Goal: Task Accomplishment & Management: Use online tool/utility

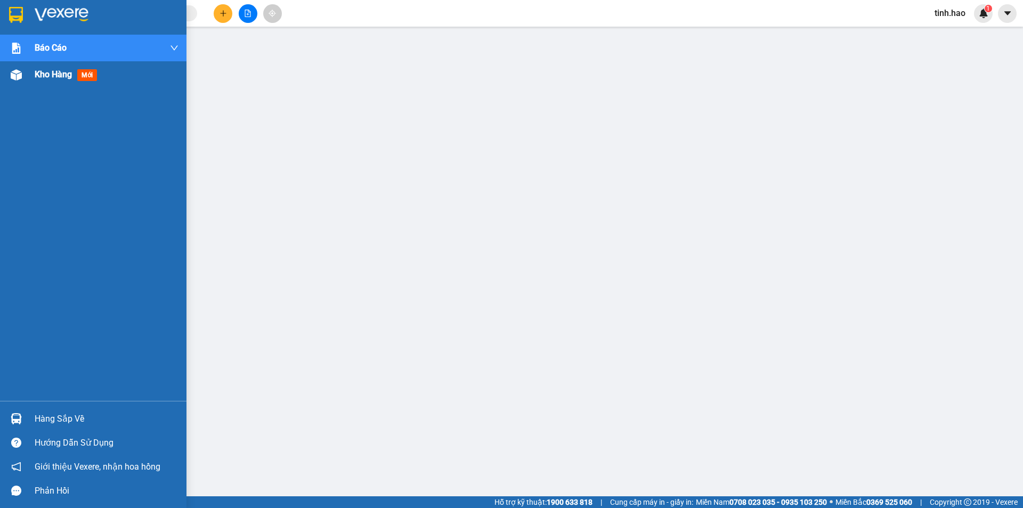
drag, startPoint x: 88, startPoint y: 77, endPoint x: 88, endPoint y: 72, distance: 5.4
click at [88, 77] on span "mới" at bounding box center [87, 75] width 20 height 12
click at [88, 72] on span "mới" at bounding box center [87, 75] width 20 height 12
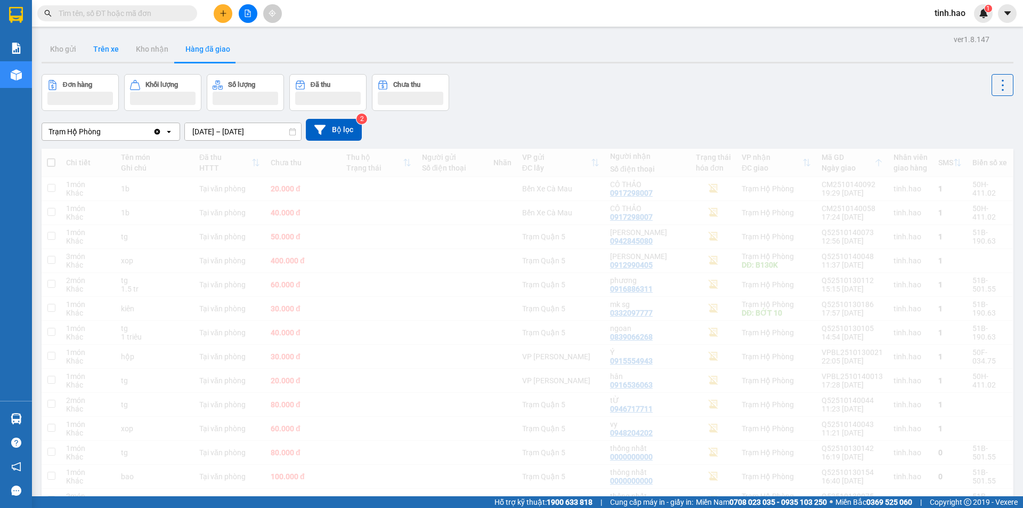
click at [109, 53] on button "Trên xe" at bounding box center [106, 49] width 43 height 26
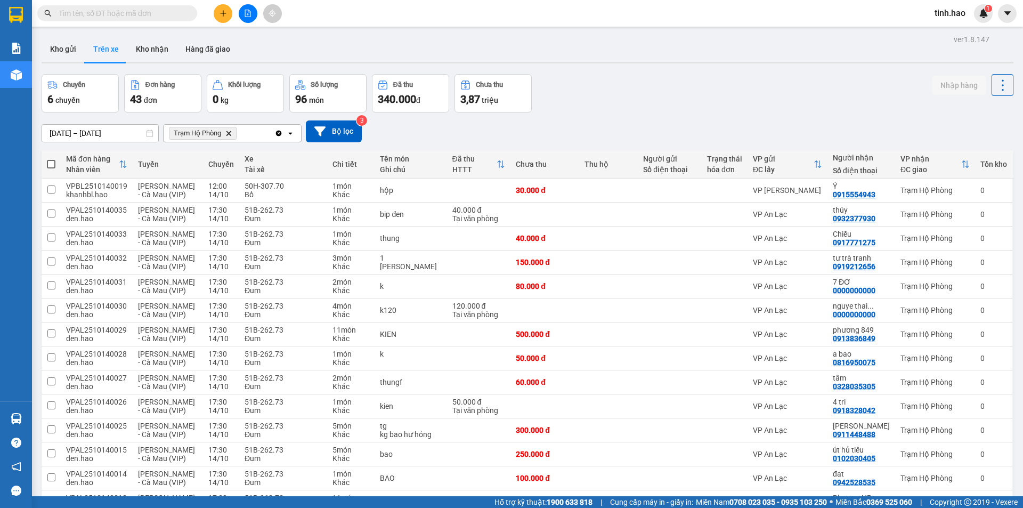
click at [74, 43] on button "Kho gửi" at bounding box center [63, 49] width 43 height 26
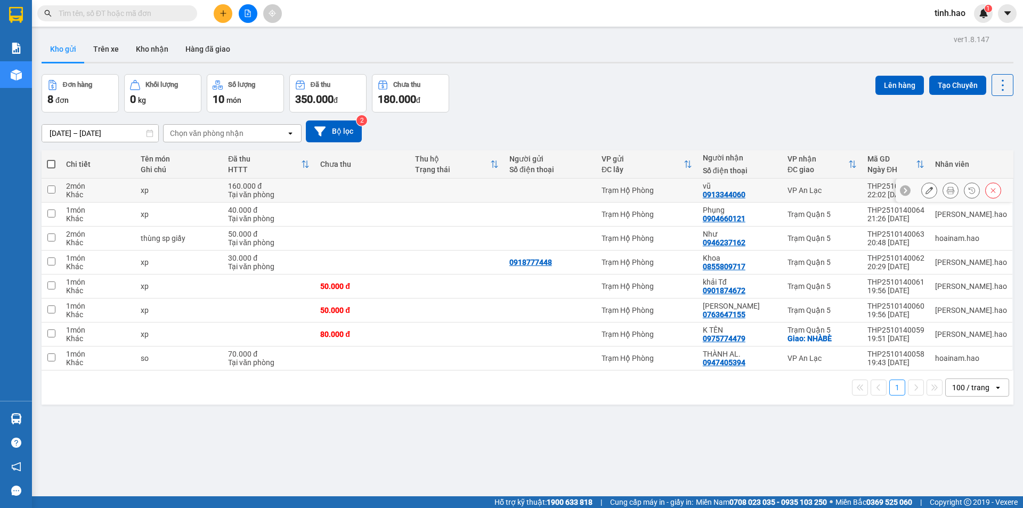
click at [431, 191] on td at bounding box center [457, 190] width 94 height 24
checkbox input "true"
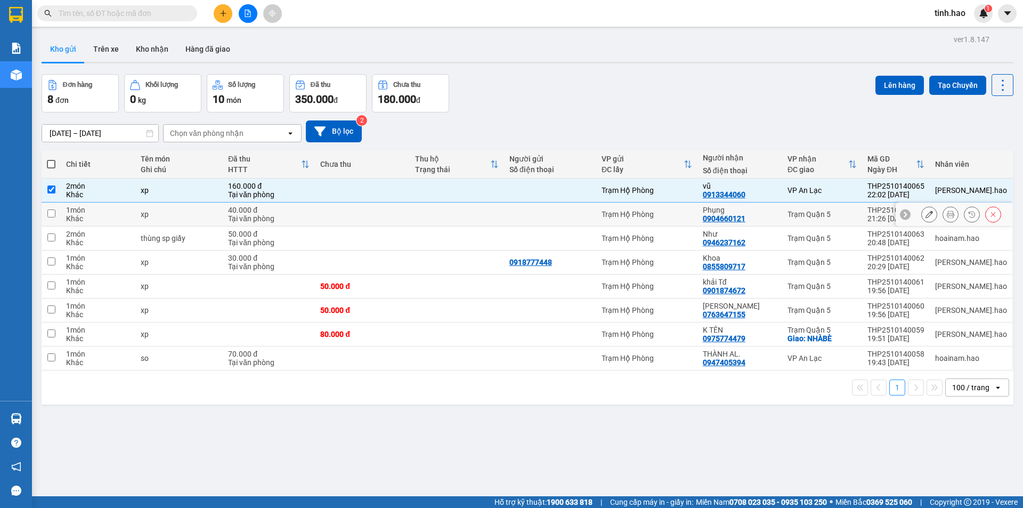
click at [429, 217] on td at bounding box center [457, 214] width 94 height 24
checkbox input "true"
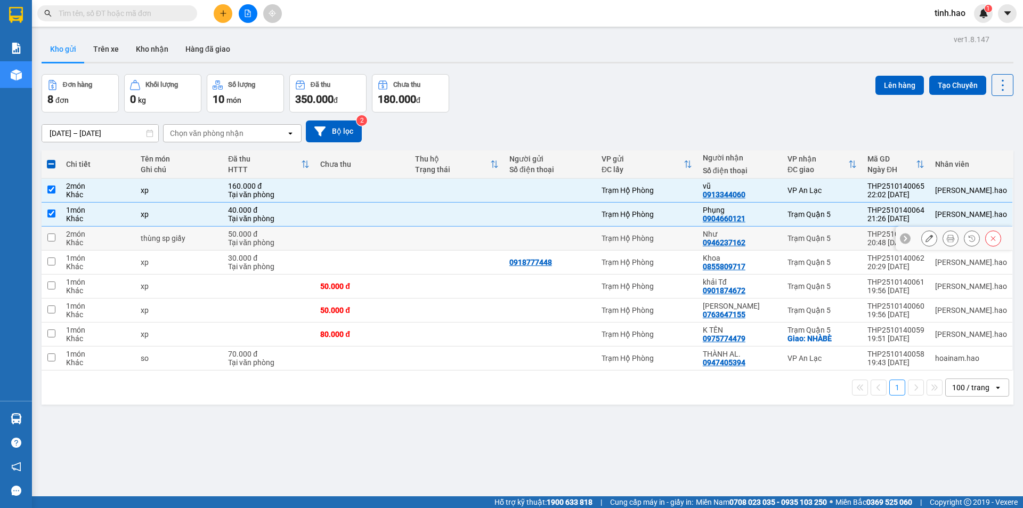
click at [443, 247] on td at bounding box center [457, 238] width 94 height 24
checkbox input "true"
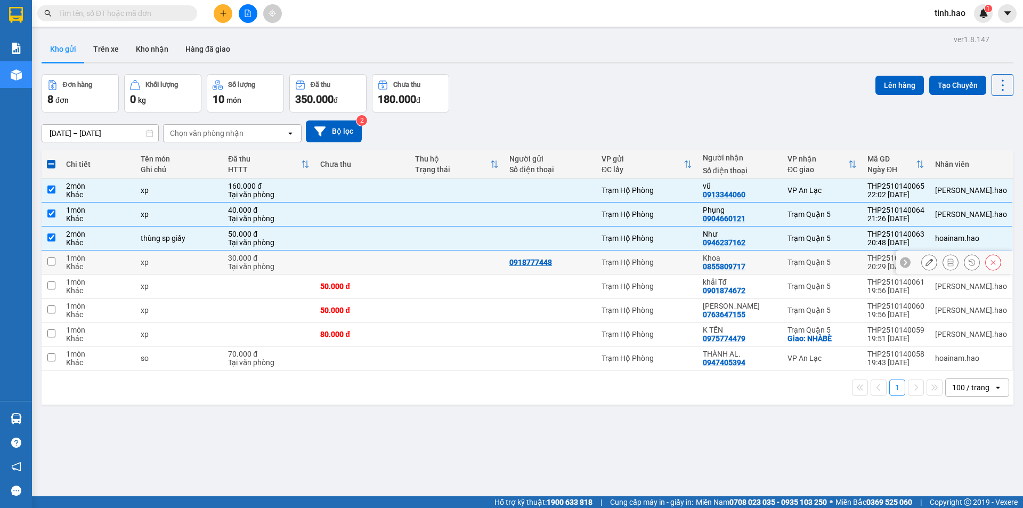
click at [454, 264] on td at bounding box center [457, 262] width 94 height 24
checkbox input "true"
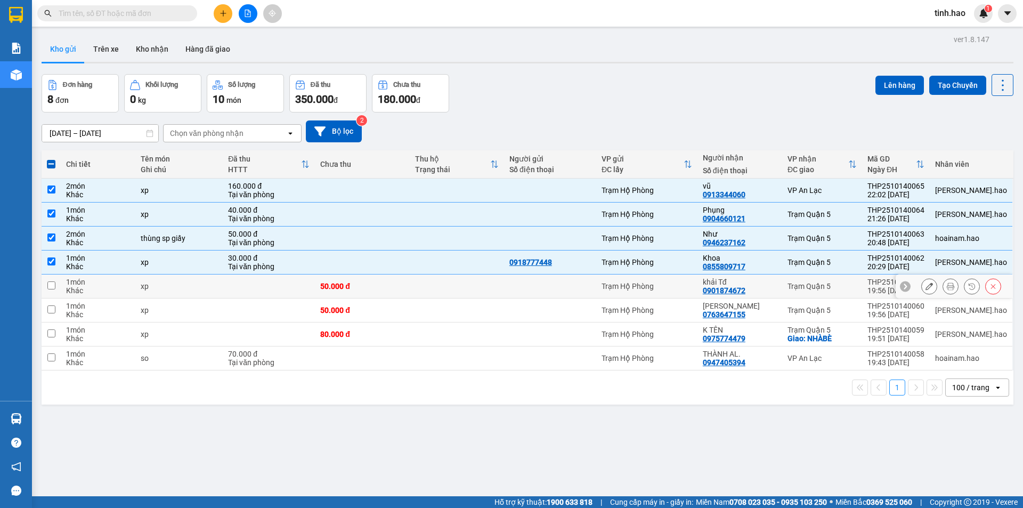
click at [469, 296] on td at bounding box center [457, 286] width 94 height 24
checkbox input "true"
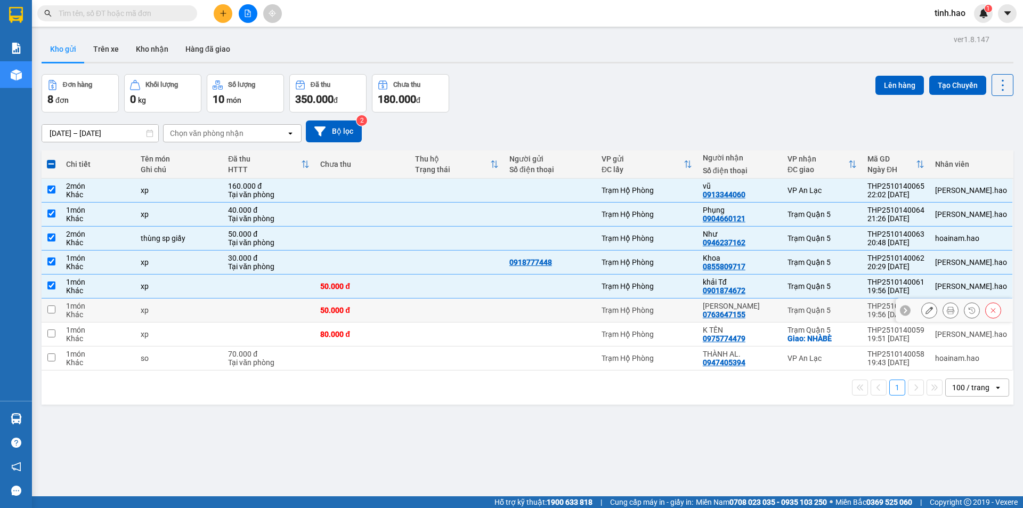
click at [483, 318] on td at bounding box center [457, 310] width 94 height 24
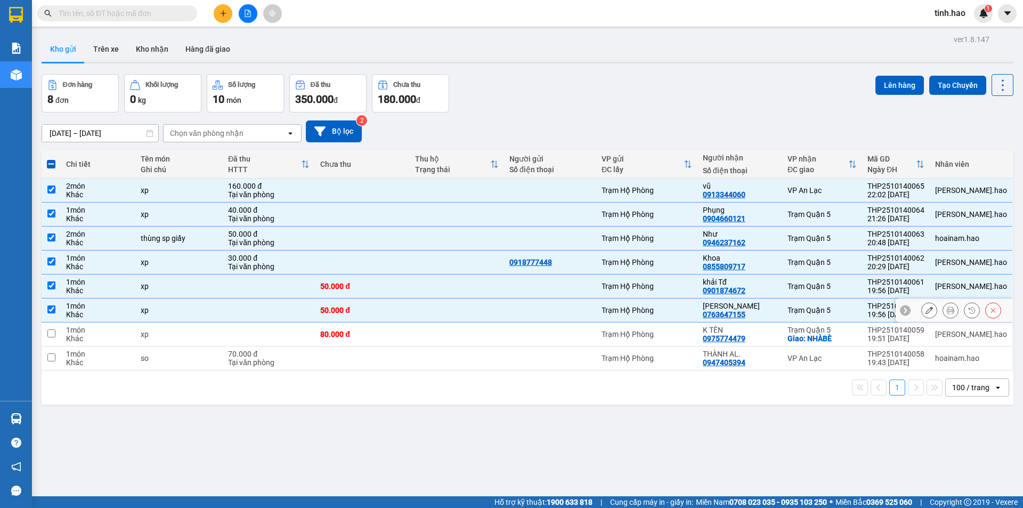
checkbox input "true"
drag, startPoint x: 499, startPoint y: 334, endPoint x: 514, endPoint y: 348, distance: 21.1
click at [500, 334] on td at bounding box center [457, 334] width 94 height 24
checkbox input "true"
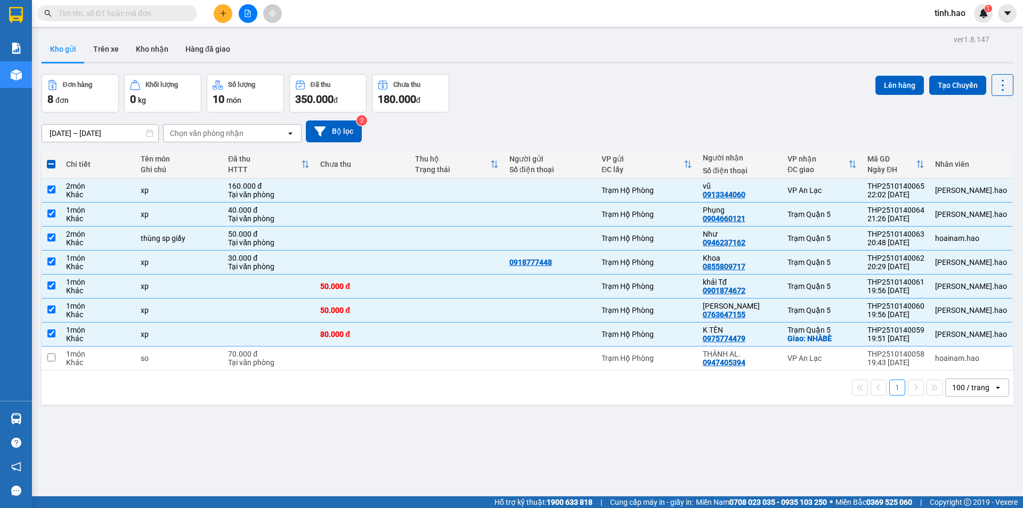
click at [549, 379] on div "1 100 / trang open" at bounding box center [528, 387] width 972 height 34
click at [552, 370] on div "1 100 / trang open" at bounding box center [528, 387] width 972 height 34
click at [550, 364] on td at bounding box center [550, 358] width 92 height 24
checkbox input "true"
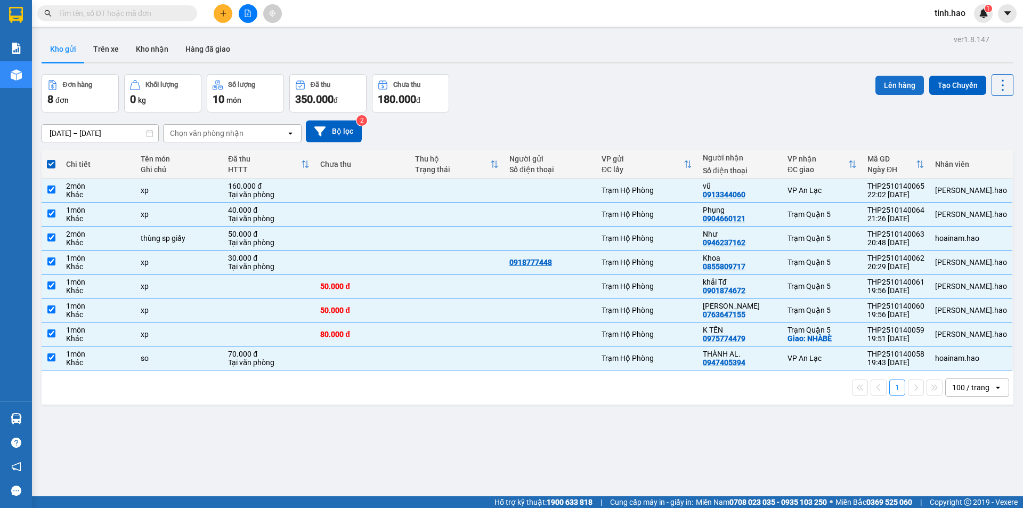
click at [883, 83] on button "Lên hàng" at bounding box center [899, 85] width 48 height 19
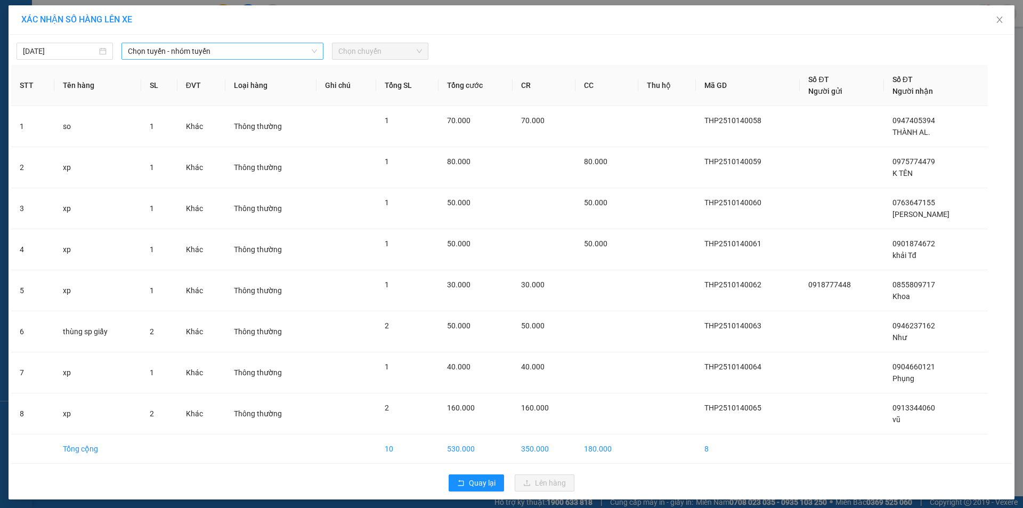
click at [176, 47] on span "Chọn tuyến - nhóm tuyến" at bounding box center [222, 51] width 189 height 16
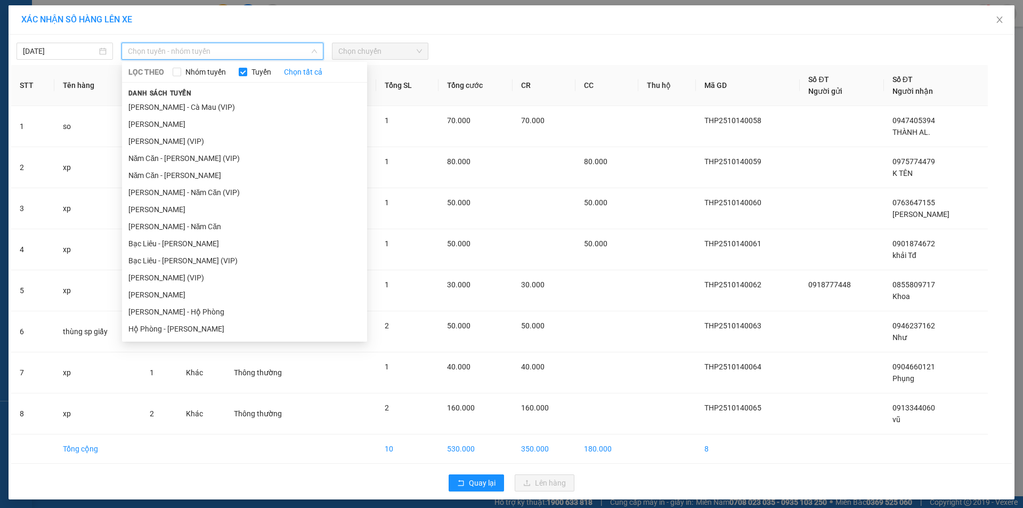
drag, startPoint x: 161, startPoint y: 124, endPoint x: 320, endPoint y: 38, distance: 180.0
click at [162, 125] on li "[PERSON_NAME]" at bounding box center [244, 124] width 245 height 17
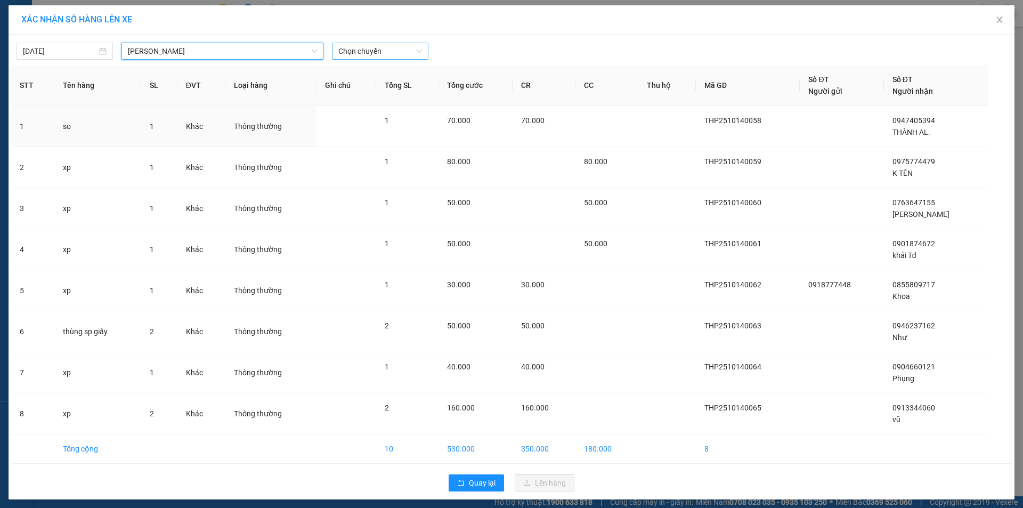
click at [358, 44] on span "Chọn chuyến" at bounding box center [380, 51] width 84 height 16
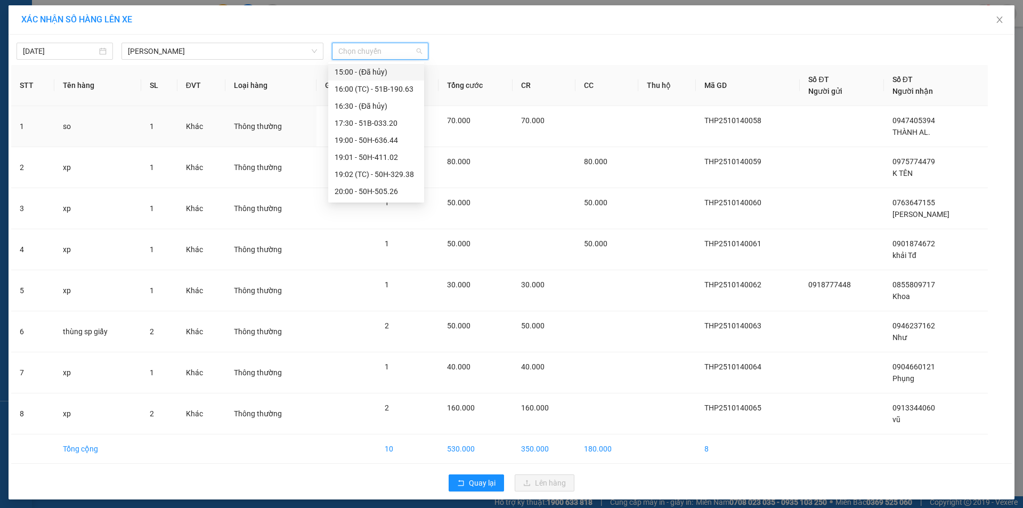
scroll to position [170, 0]
click at [351, 89] on div "20:00 - 50H-505.26" at bounding box center [376, 90] width 83 height 12
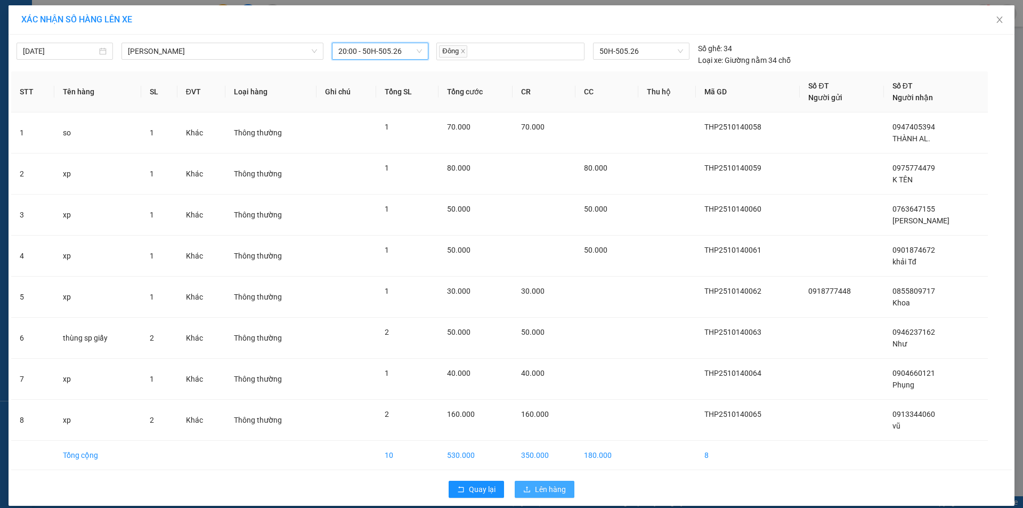
click at [535, 488] on span "Lên hàng" at bounding box center [550, 489] width 31 height 12
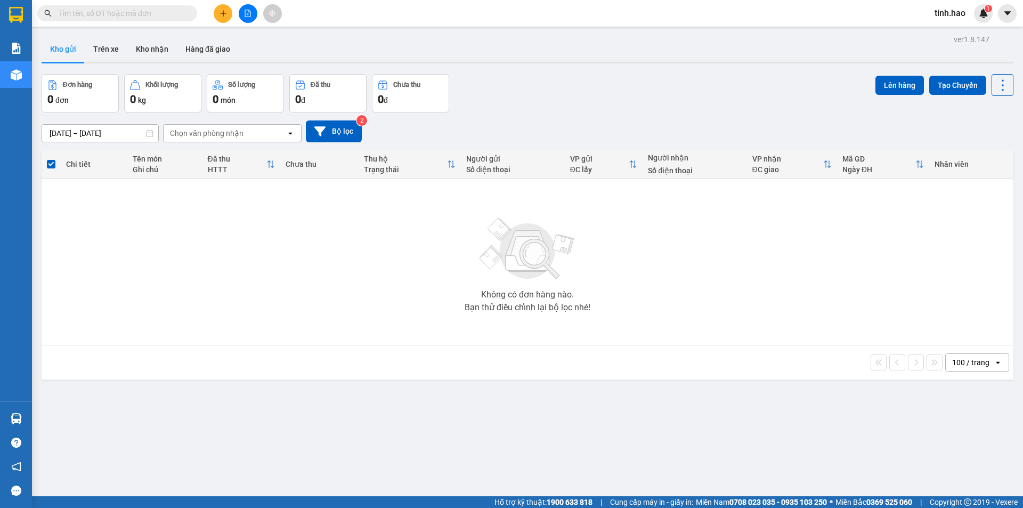
click at [107, 64] on div "Kho gửi Trên xe Kho nhận Hàng đã giao" at bounding box center [528, 50] width 972 height 28
click at [110, 45] on button "Trên xe" at bounding box center [106, 49] width 43 height 26
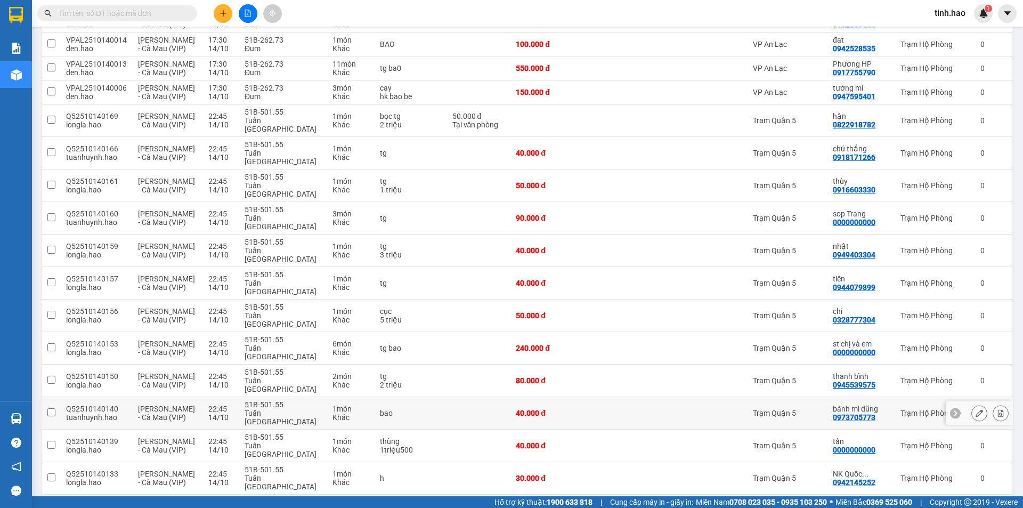
scroll to position [480, 0]
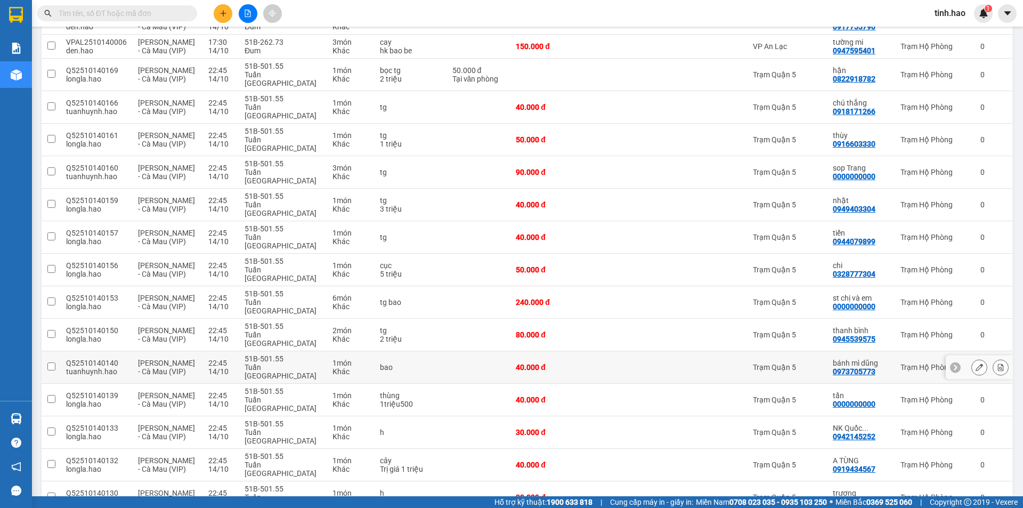
click at [976, 363] on icon at bounding box center [979, 366] width 7 height 7
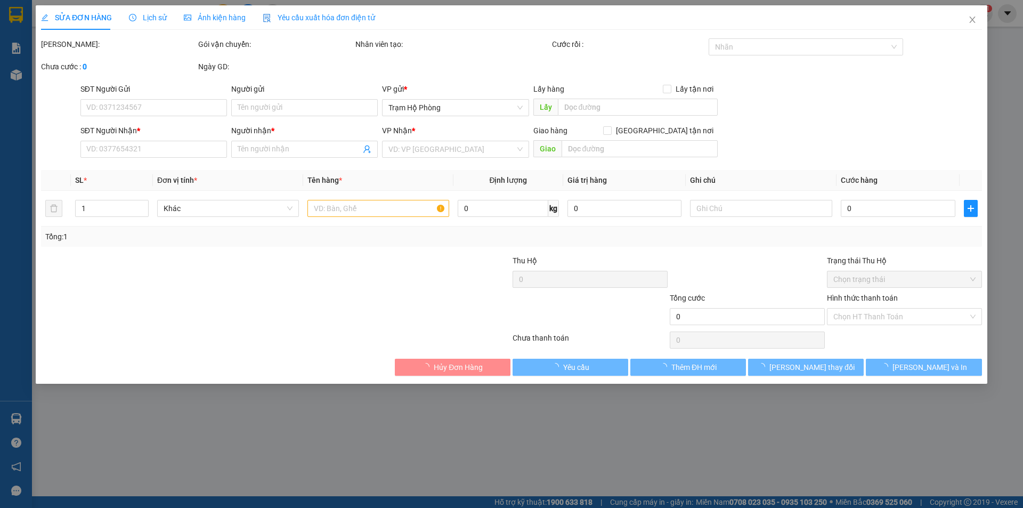
type input "0973705773"
type input "bánh mì dũng"
type input "40.000"
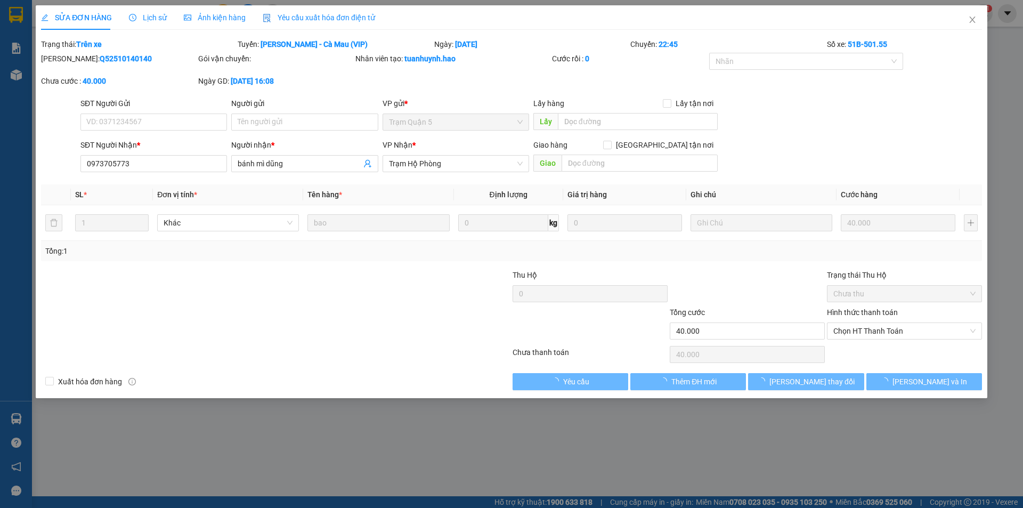
click at [215, 15] on span "Ảnh kiện hàng" at bounding box center [215, 17] width 62 height 9
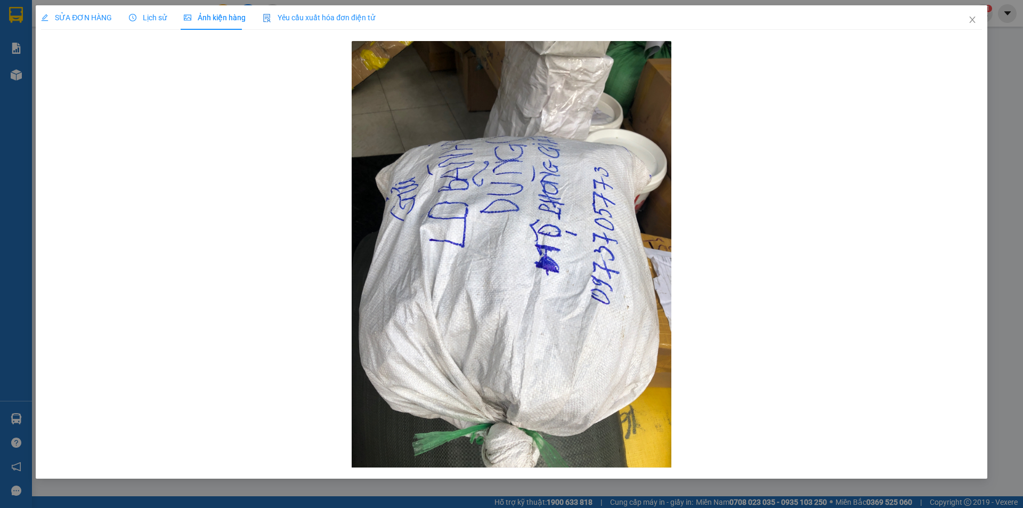
click at [129, 15] on icon "clock-circle" at bounding box center [132, 17] width 7 height 7
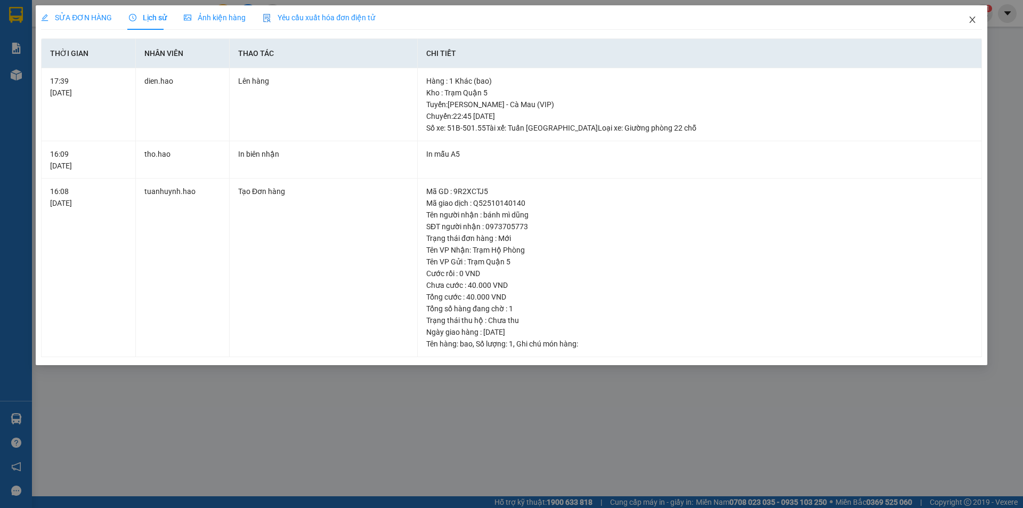
click at [970, 17] on icon "close" at bounding box center [972, 19] width 9 height 9
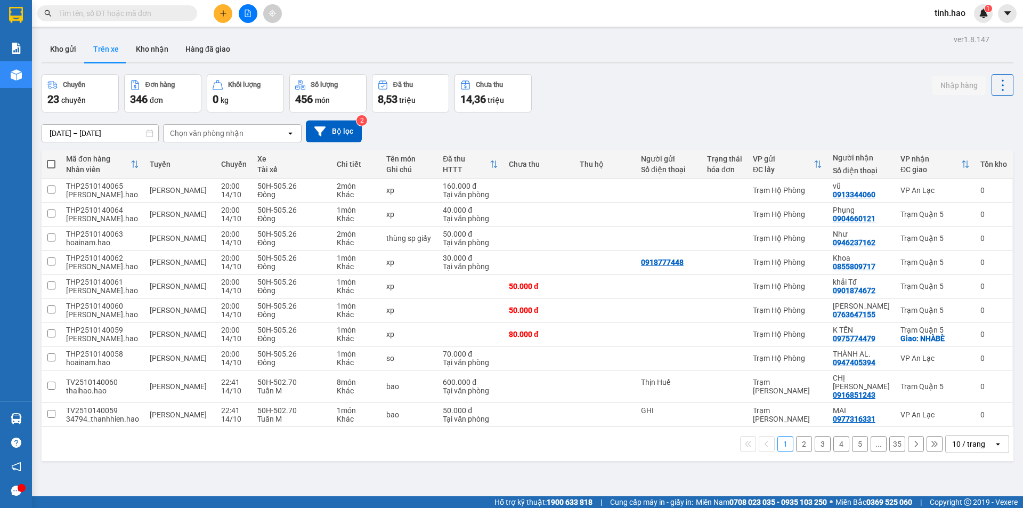
click at [954, 438] on div "10 / trang" at bounding box center [968, 443] width 33 height 11
click at [963, 416] on span "100 / trang" at bounding box center [965, 412] width 38 height 11
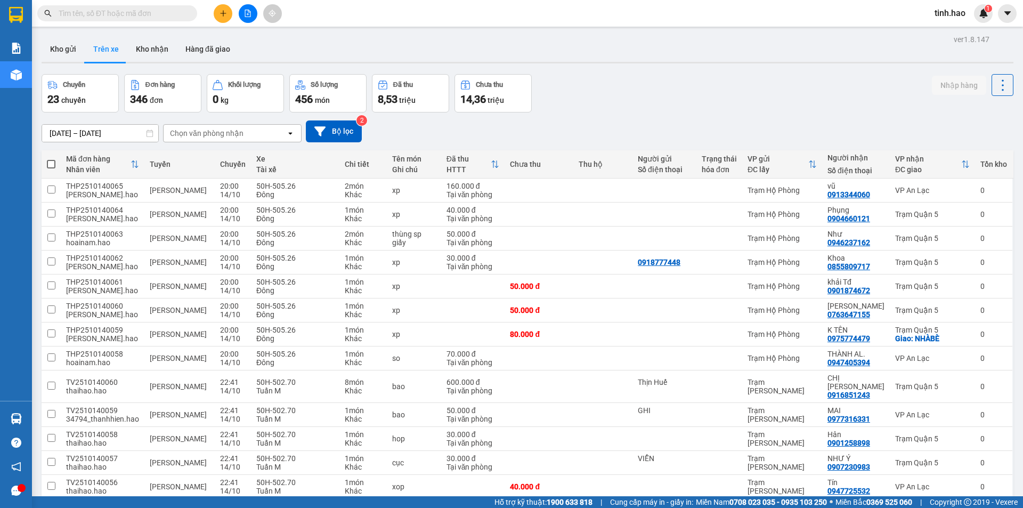
click at [237, 134] on div "Chọn văn phòng nhận" at bounding box center [207, 133] width 74 height 11
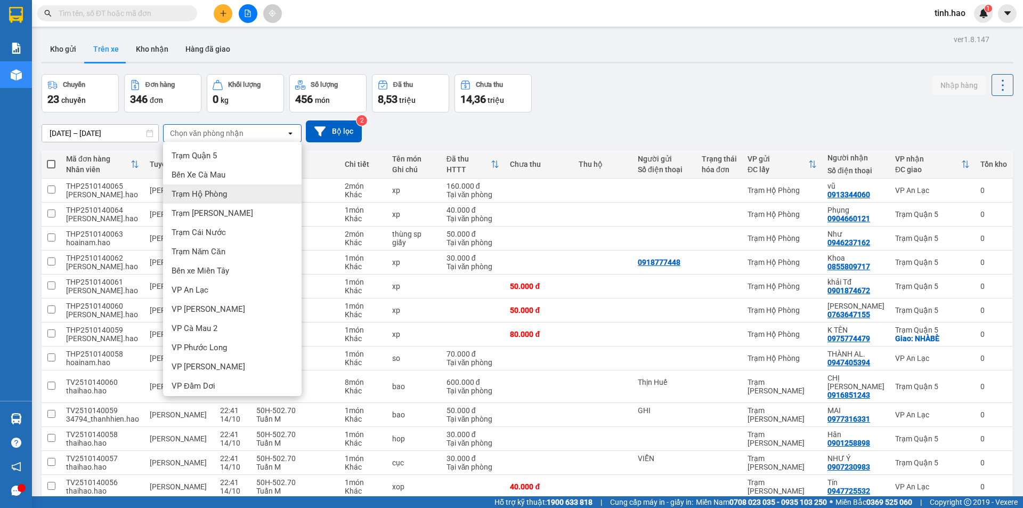
click at [207, 190] on span "Trạm Hộ Phòng" at bounding box center [199, 194] width 55 height 11
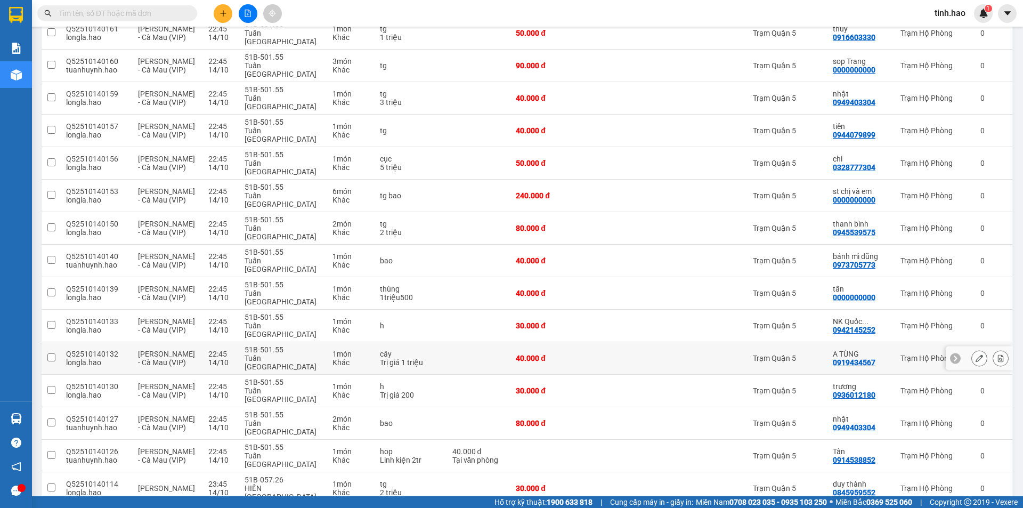
scroll to position [670, 0]
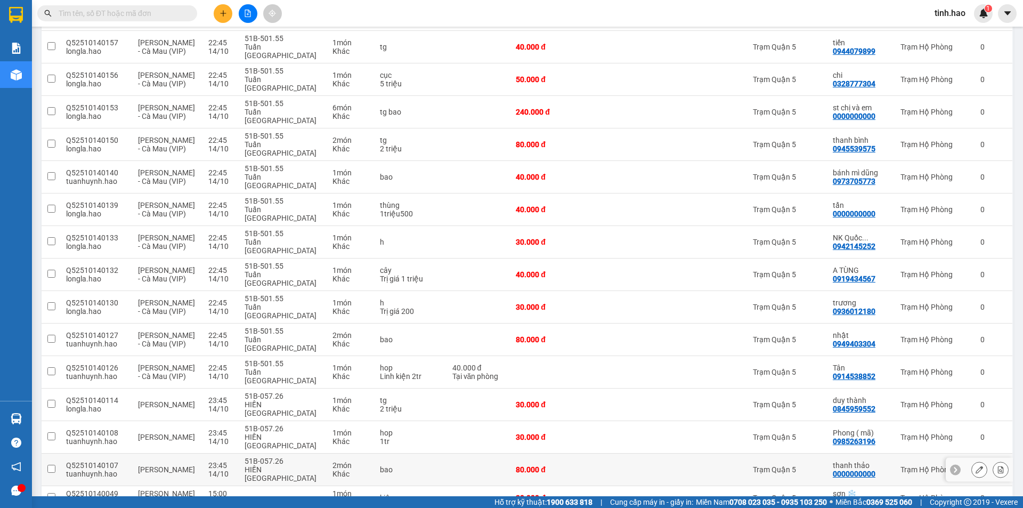
click at [597, 453] on td at bounding box center [608, 469] width 59 height 33
checkbox input "true"
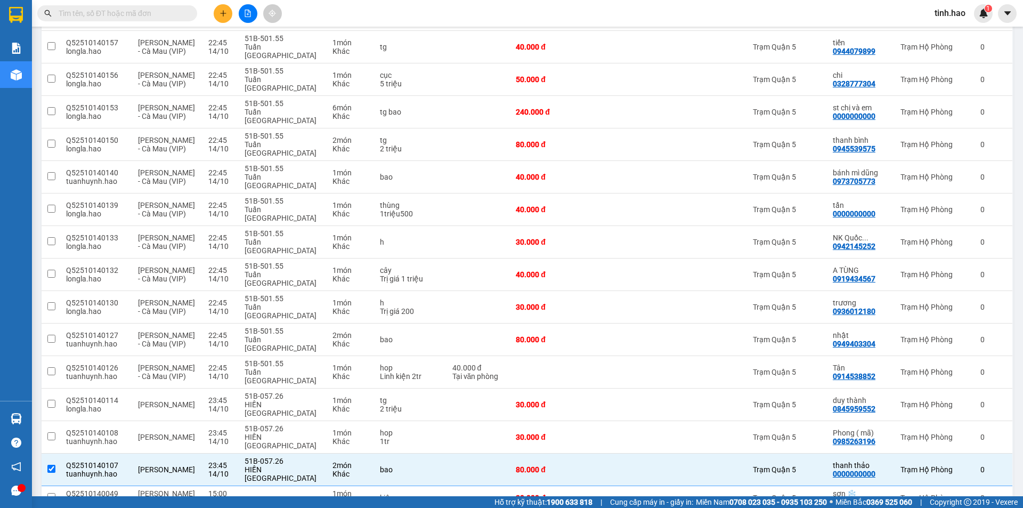
checkbox input "true"
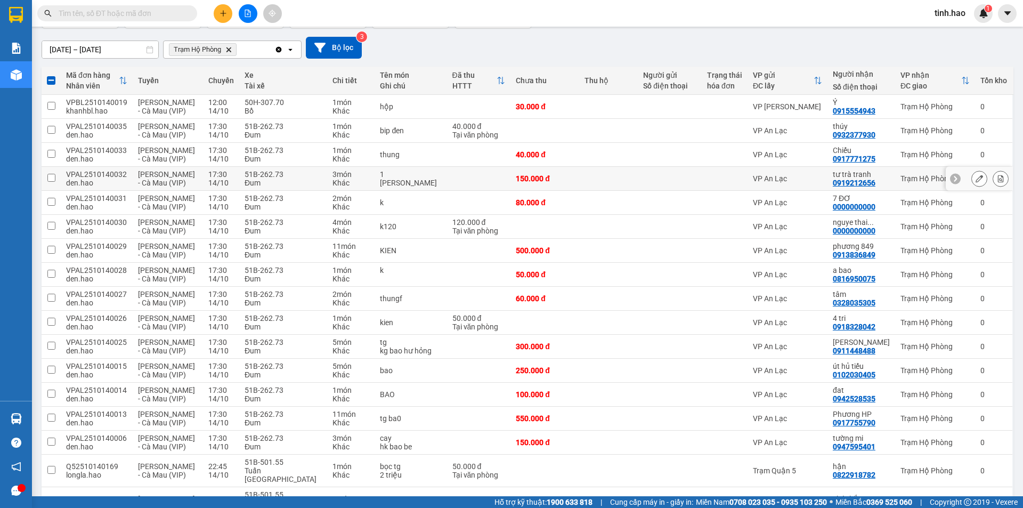
scroll to position [0, 0]
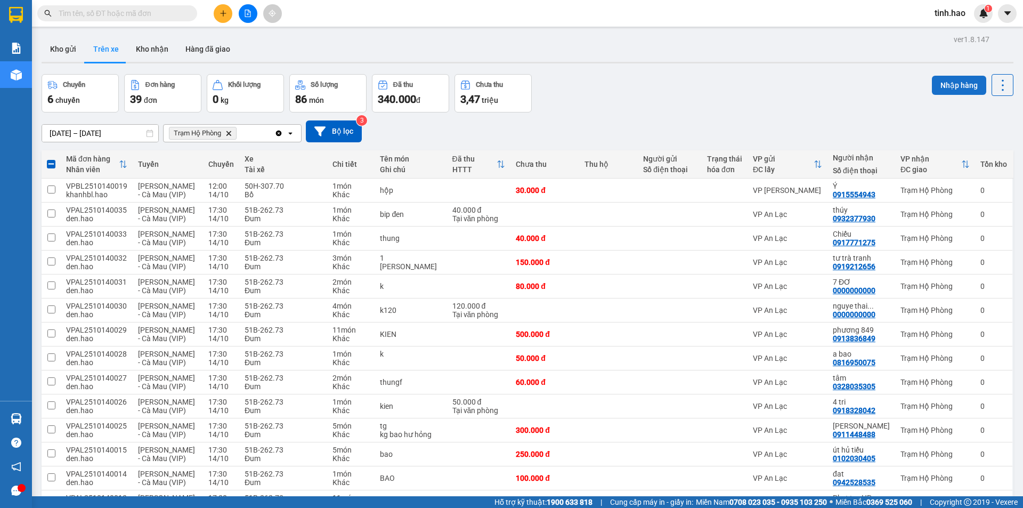
click at [943, 84] on button "Nhập hàng" at bounding box center [959, 85] width 54 height 19
checkbox input "false"
